Goal: Transaction & Acquisition: Book appointment/travel/reservation

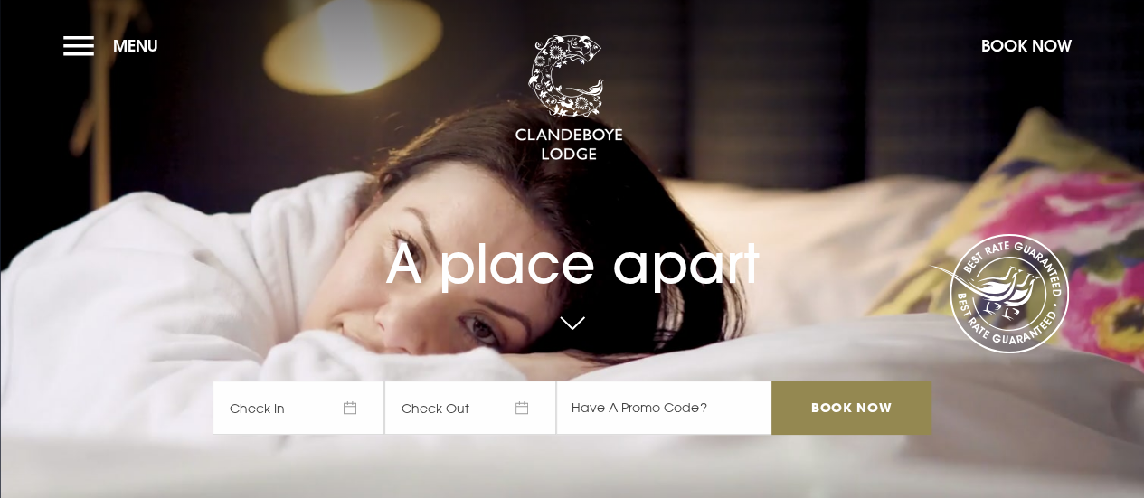
click at [94, 48] on button "Menu" at bounding box center [115, 45] width 104 height 39
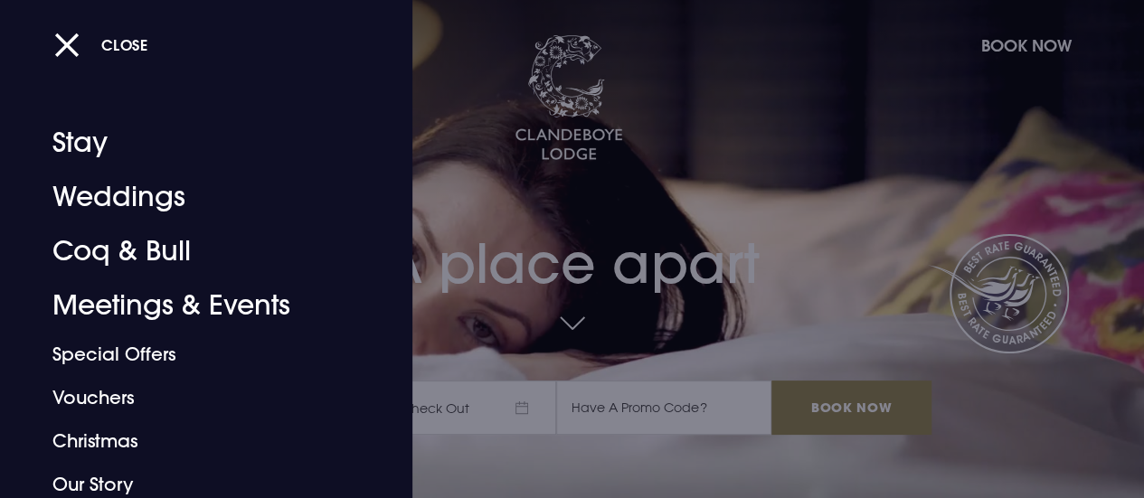
click at [1058, 39] on div "Close" at bounding box center [591, 44] width 1075 height 38
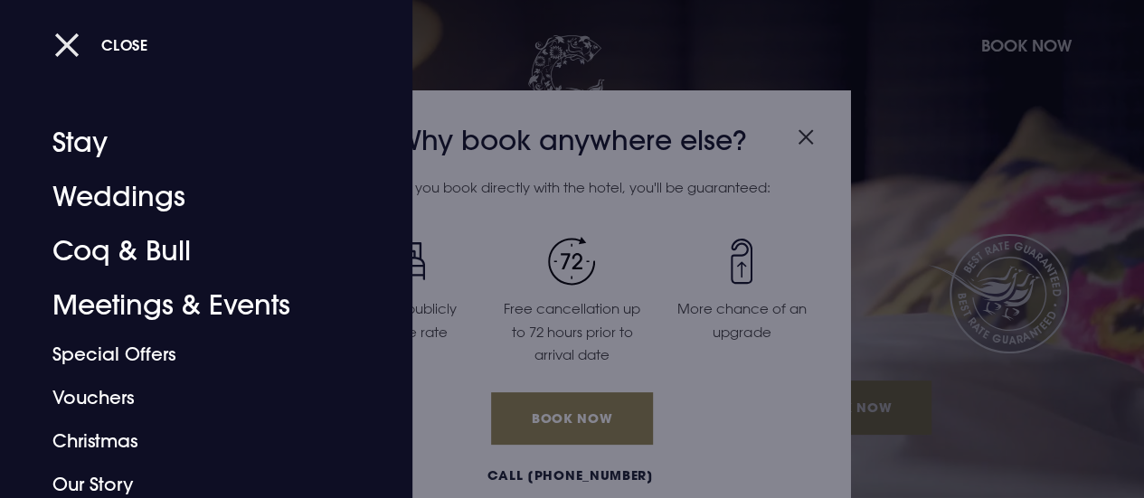
click at [73, 44] on button "Close" at bounding box center [101, 44] width 94 height 37
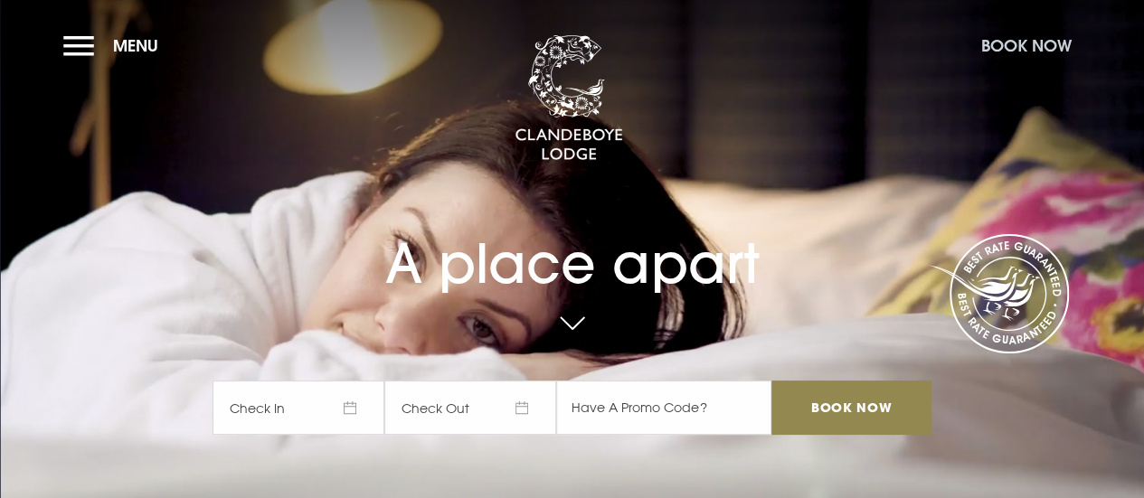
click at [1028, 42] on button "Book Now" at bounding box center [1026, 45] width 108 height 39
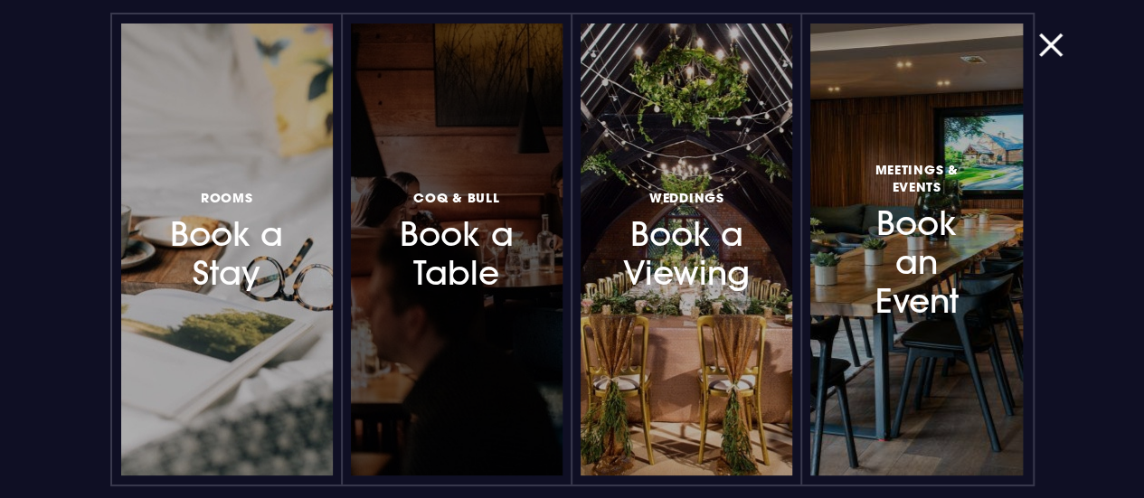
click at [487, 263] on h3 "Coq & Bull Book a Table" at bounding box center [457, 240] width 132 height 108
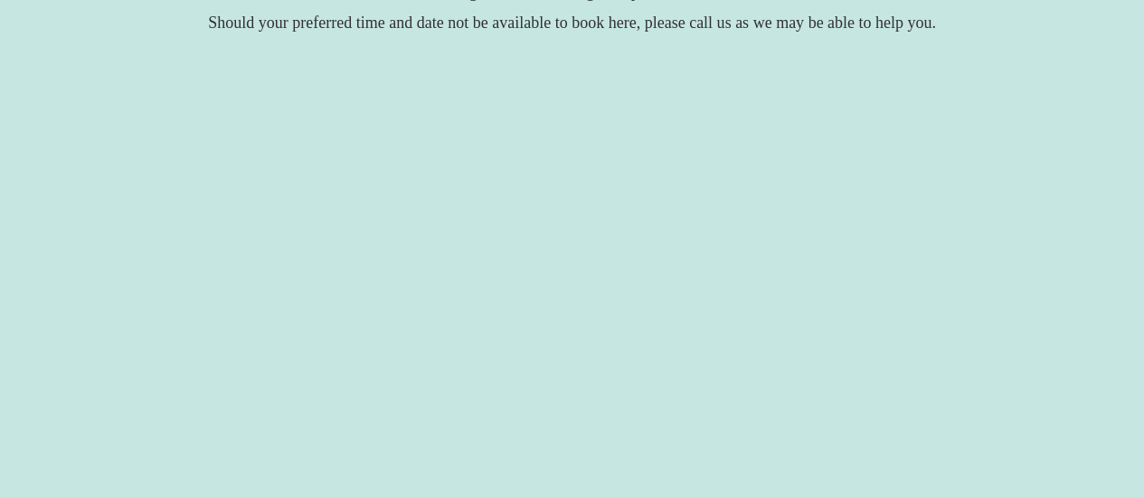
scroll to position [362, 0]
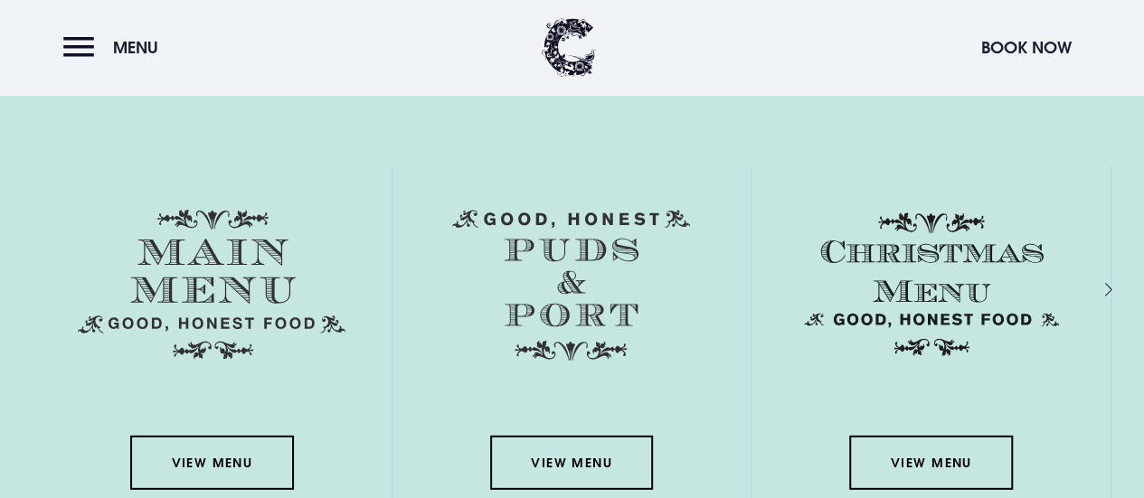
scroll to position [2441, 0]
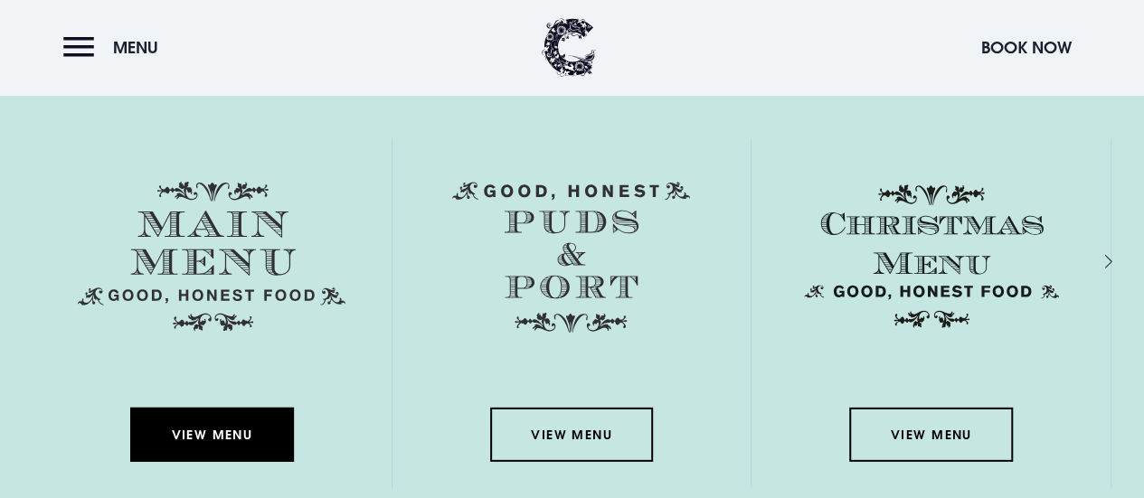
click at [188, 448] on link "View Menu" at bounding box center [211, 435] width 163 height 54
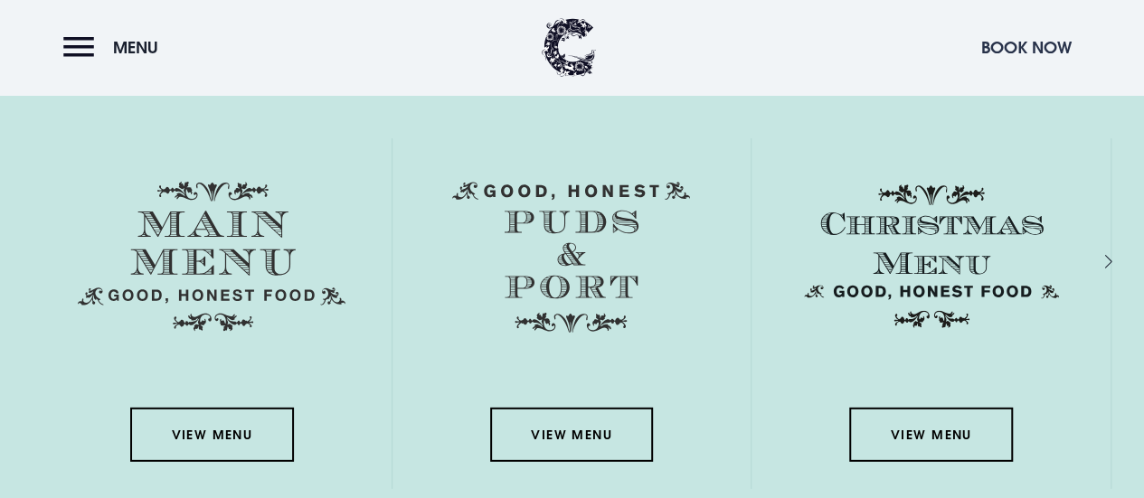
click at [995, 46] on button "Book Now" at bounding box center [1026, 47] width 108 height 39
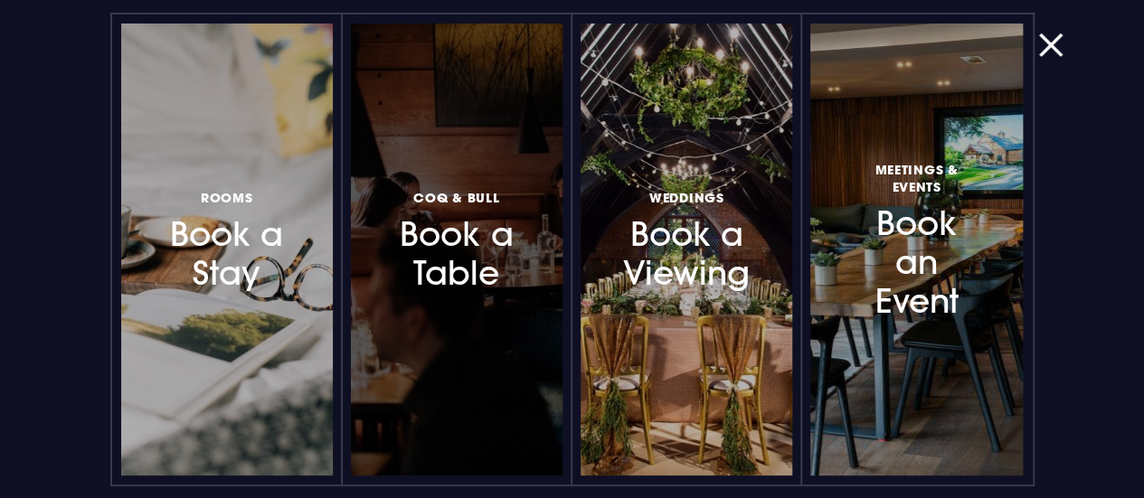
scroll to position [2893, 0]
click at [450, 265] on h3 "Coq & Bull Book a Table" at bounding box center [457, 240] width 132 height 108
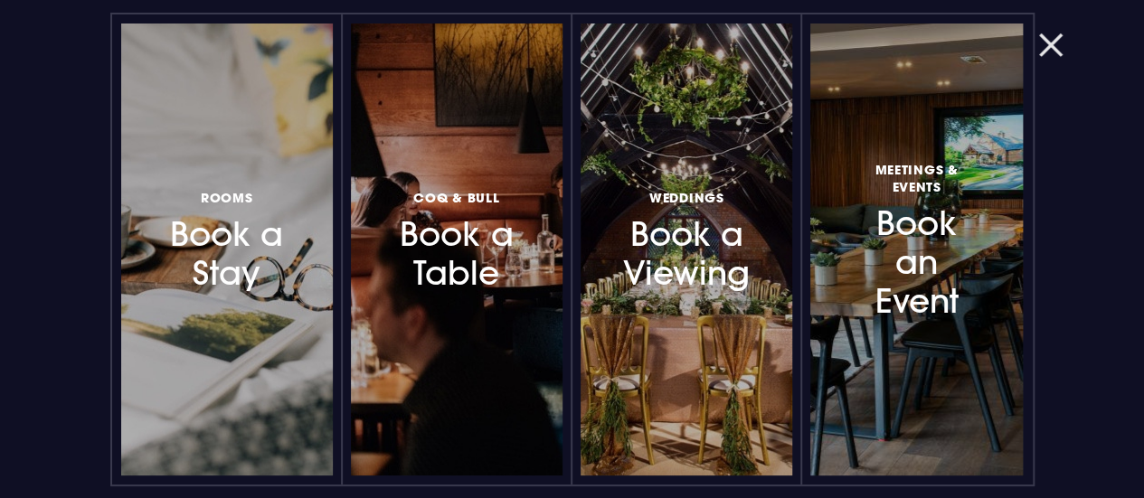
click at [1061, 50] on button "button" at bounding box center [1061, 45] width 47 height 18
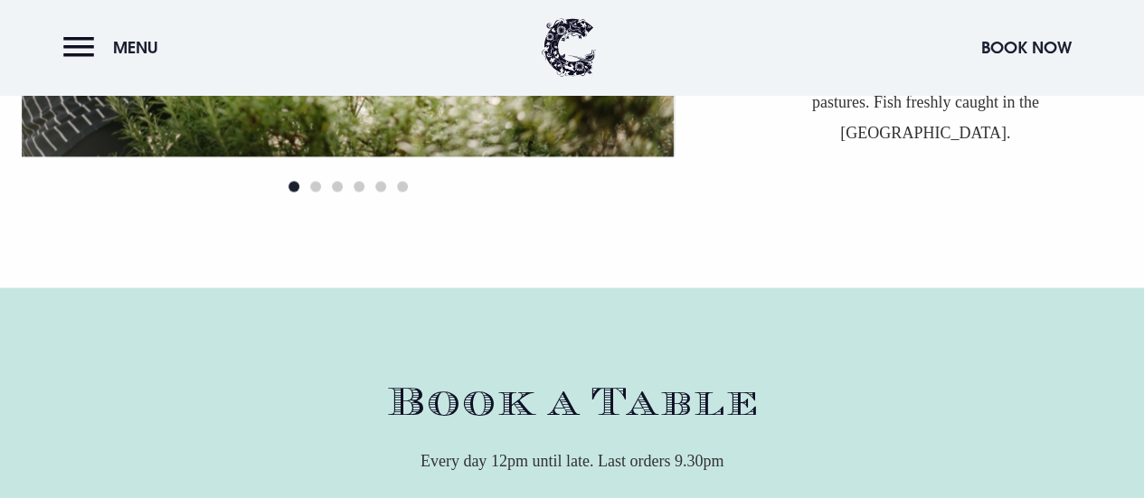
scroll to position [5063, 0]
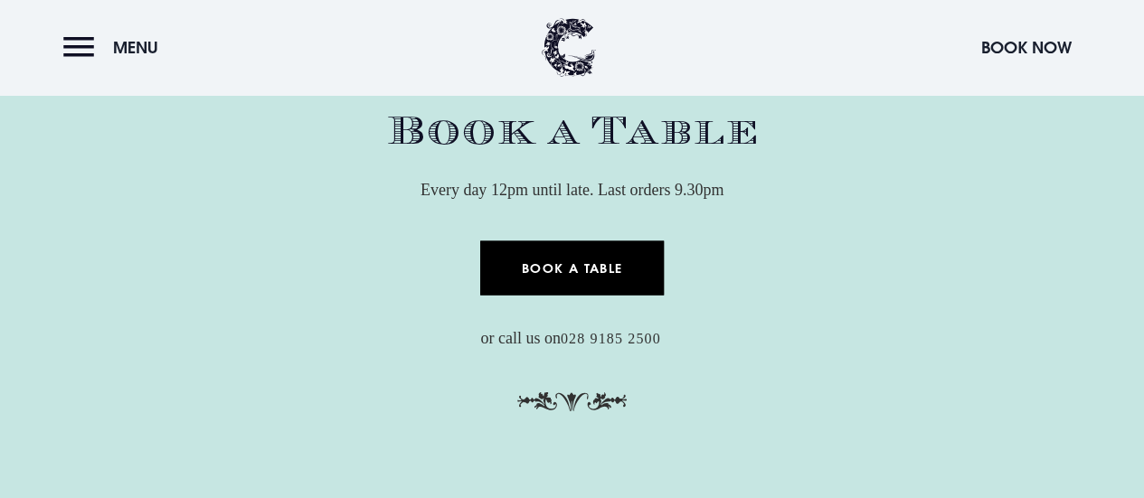
click at [533, 254] on link "Book a Table" at bounding box center [572, 267] width 184 height 54
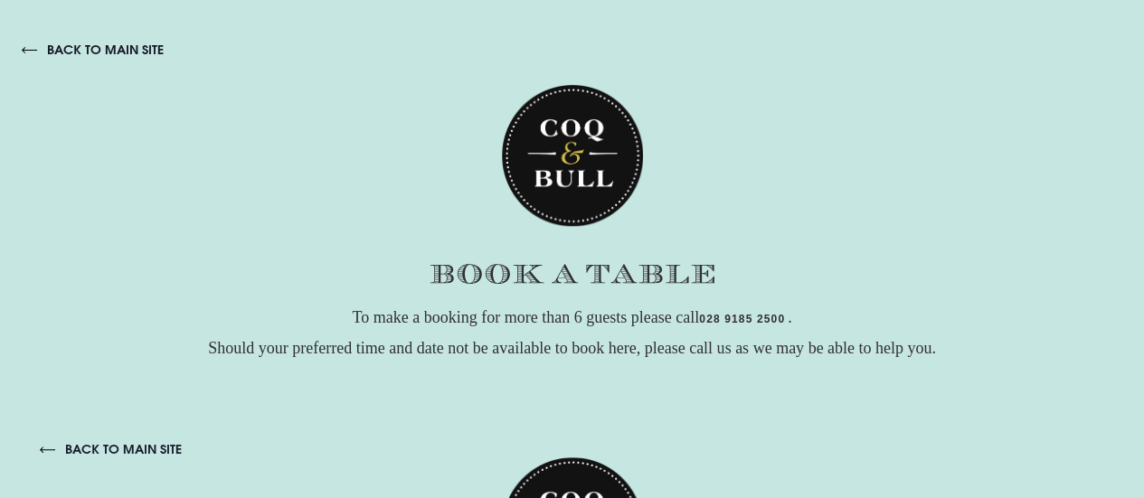
click at [28, 51] on link "back to main site" at bounding box center [93, 50] width 142 height 16
